Goal: Navigation & Orientation: Find specific page/section

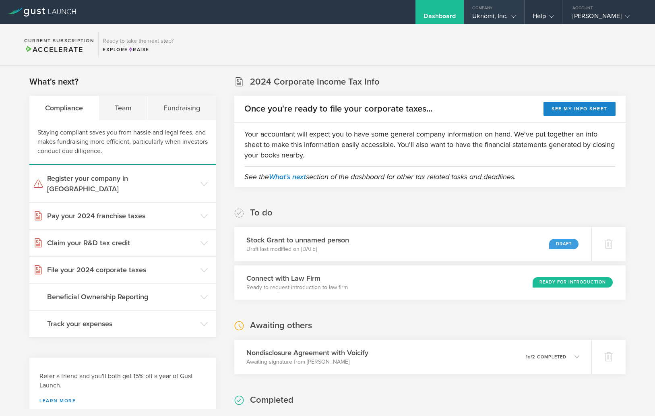
click at [508, 14] on gust-icon at bounding box center [512, 16] width 8 height 8
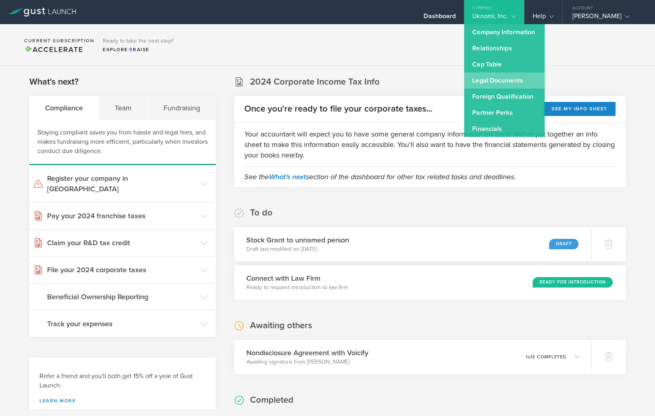
click at [472, 80] on link "Legal Documents" at bounding box center [504, 80] width 80 height 16
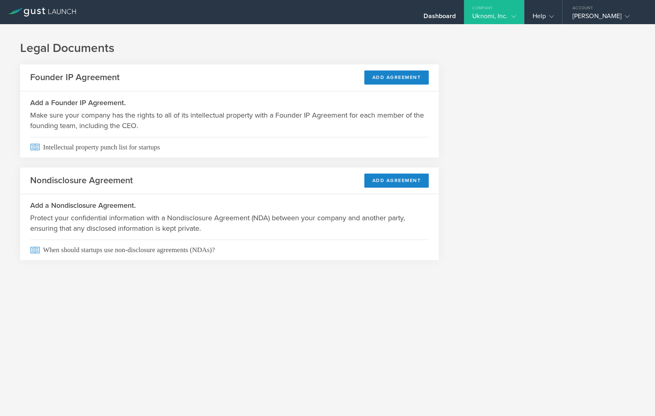
click at [508, 14] on gust-icon at bounding box center [512, 16] width 8 height 8
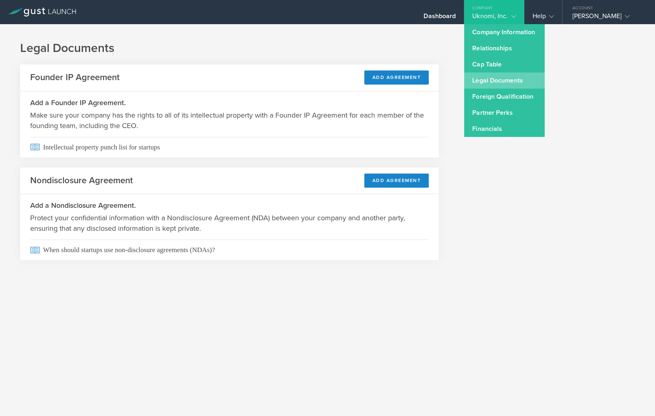
click at [483, 75] on link "Legal Documents" at bounding box center [504, 80] width 80 height 16
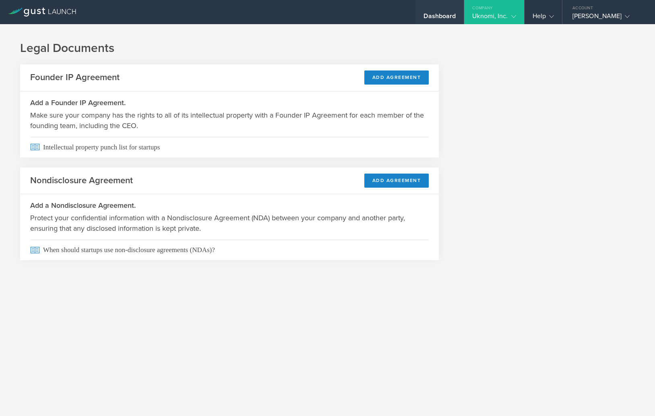
click at [423, 14] on div "Dashboard" at bounding box center [439, 18] width 32 height 12
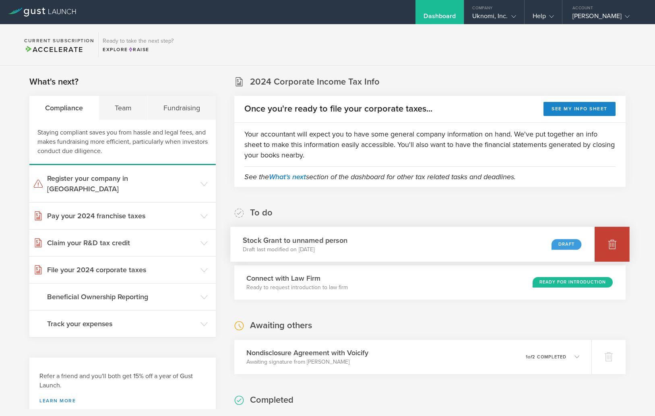
click at [614, 244] on icon at bounding box center [612, 245] width 8 height 8
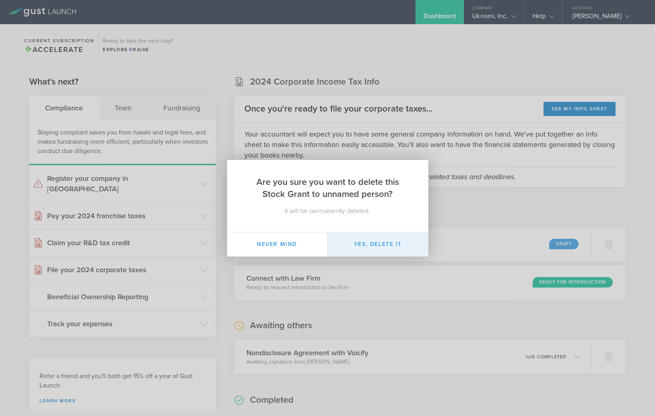
click at [378, 240] on button "Yes, delete it" at bounding box center [378, 244] width 101 height 24
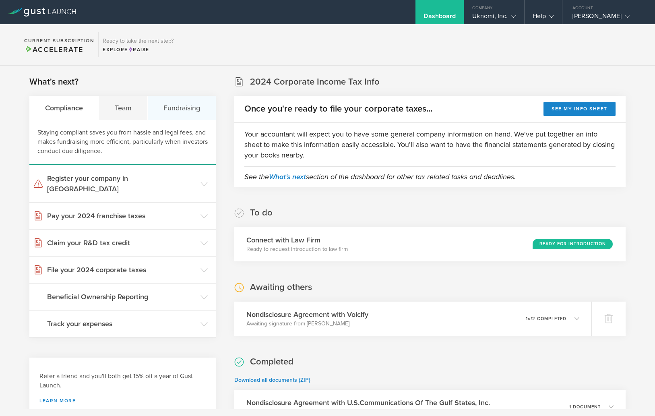
click at [184, 103] on div "Fundraising" at bounding box center [182, 108] width 68 height 24
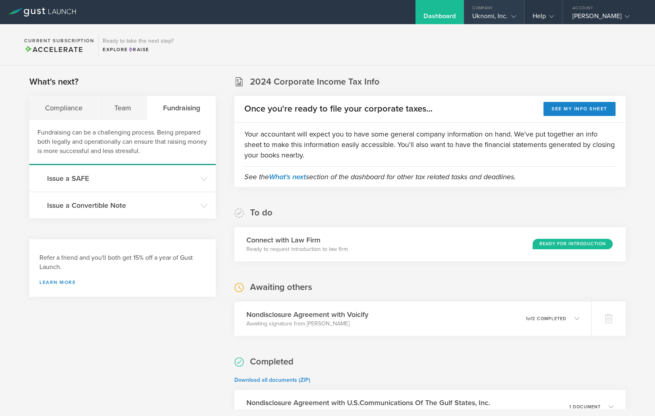
click at [475, 19] on div "Uknomi, Inc." at bounding box center [493, 18] width 43 height 12
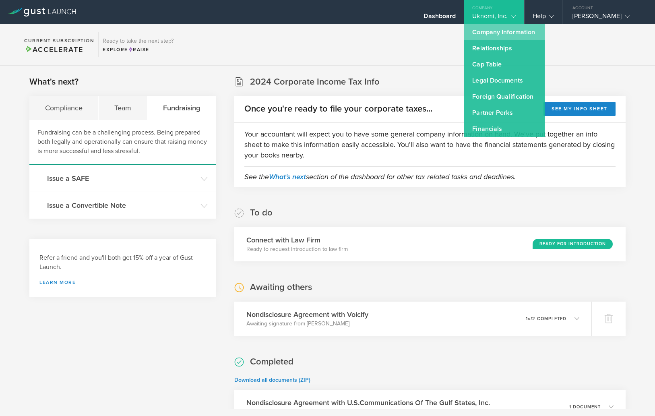
click at [474, 33] on link "Company Information" at bounding box center [504, 32] width 80 height 16
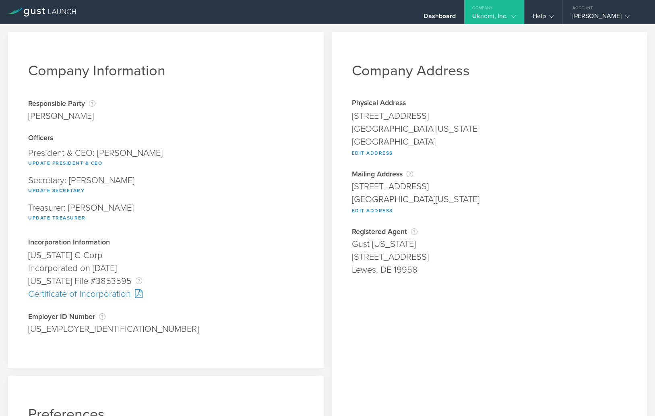
click at [508, 13] on gust-icon at bounding box center [512, 16] width 8 height 8
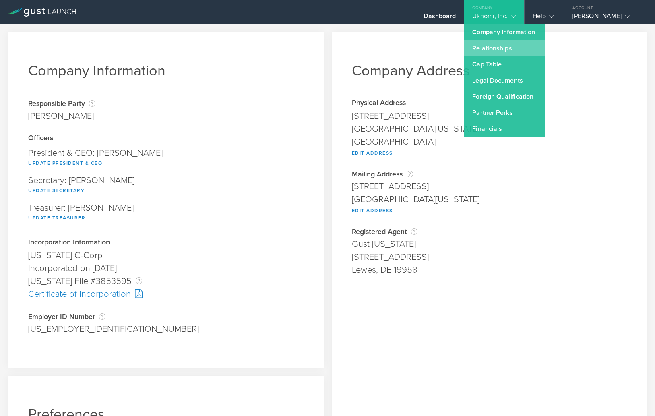
click at [479, 49] on link "Relationships" at bounding box center [504, 48] width 80 height 16
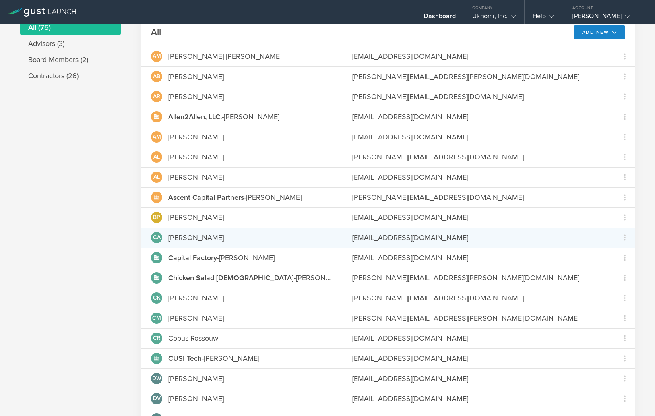
scroll to position [47, 0]
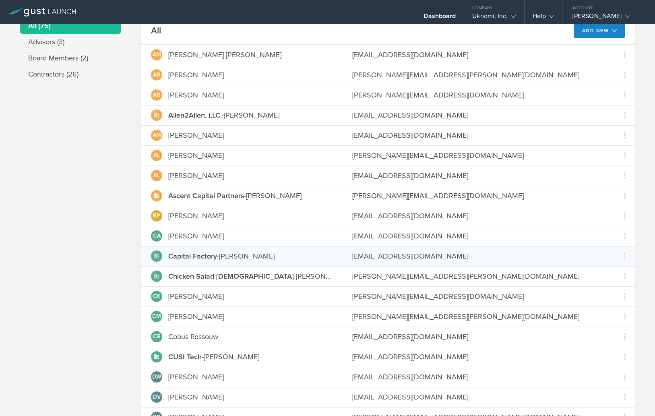
click at [160, 254] on div at bounding box center [156, 255] width 11 height 11
click at [206, 259] on strong "Capital Factory" at bounding box center [192, 256] width 49 height 9
click at [220, 261] on div "Capital Factory - [PERSON_NAME]" at bounding box center [221, 256] width 106 height 10
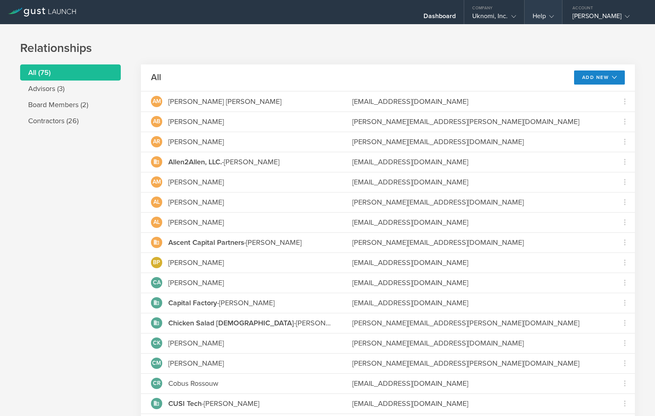
scroll to position [0, 0]
click at [511, 14] on icon at bounding box center [513, 16] width 5 height 5
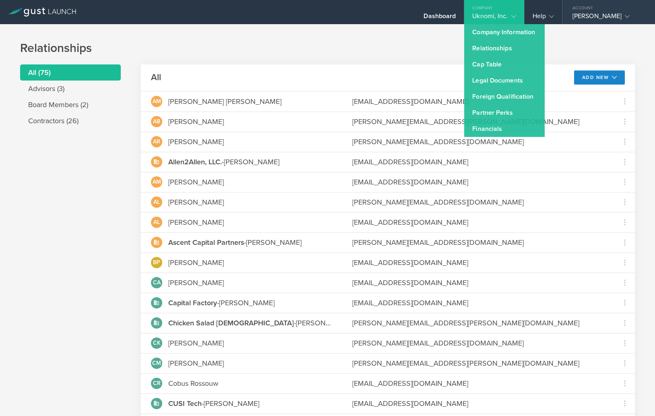
click at [573, 12] on div "[PERSON_NAME]" at bounding box center [606, 18] width 68 height 12
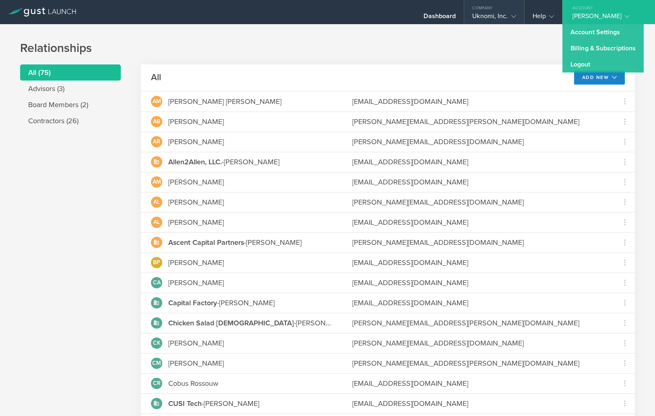
click at [472, 14] on div "Uknomi, Inc." at bounding box center [493, 18] width 43 height 12
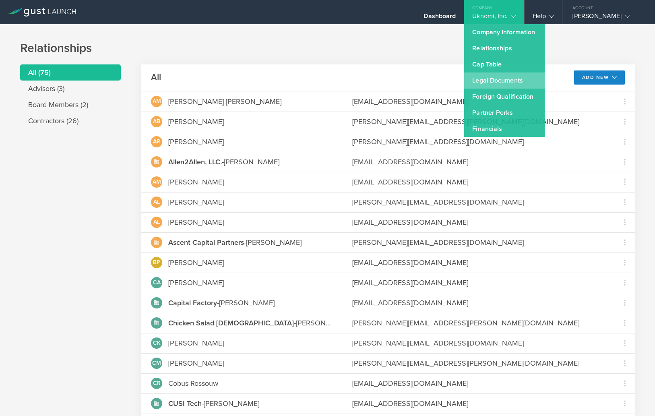
click at [474, 82] on link "Legal Documents" at bounding box center [504, 80] width 80 height 16
